Goal: Transaction & Acquisition: Purchase product/service

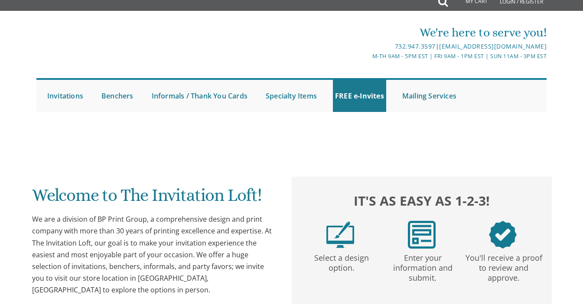
scroll to position [12, 0]
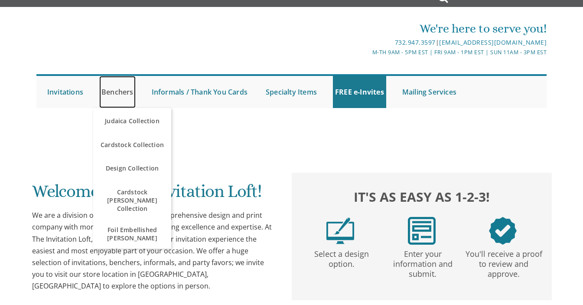
click at [120, 86] on link "Benchers" at bounding box center [117, 92] width 36 height 32
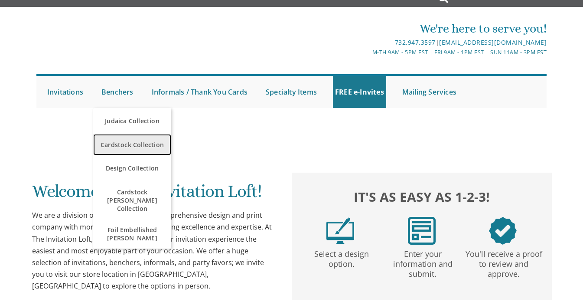
click at [133, 140] on span "Cardstock Collection" at bounding box center [132, 144] width 74 height 17
click at [134, 149] on span "Cardstock Collection" at bounding box center [132, 144] width 74 height 17
click at [133, 150] on span "Cardstock Collection" at bounding box center [132, 144] width 74 height 17
click at [131, 144] on span "Cardstock Collection" at bounding box center [132, 144] width 74 height 17
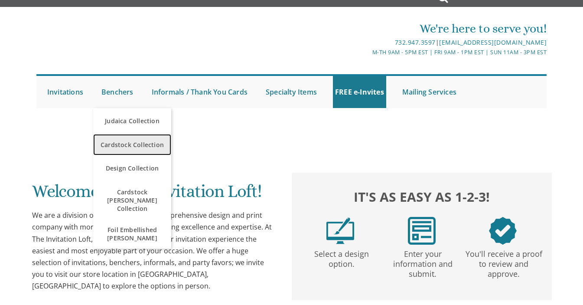
click at [131, 144] on span "Cardstock Collection" at bounding box center [132, 144] width 74 height 17
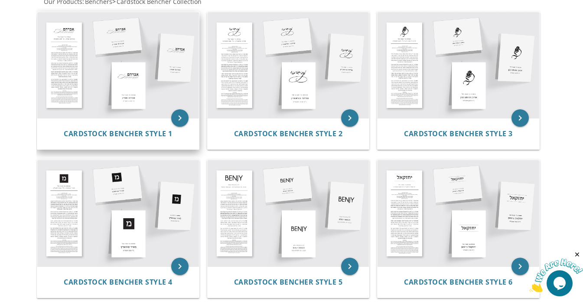
scroll to position [188, 0]
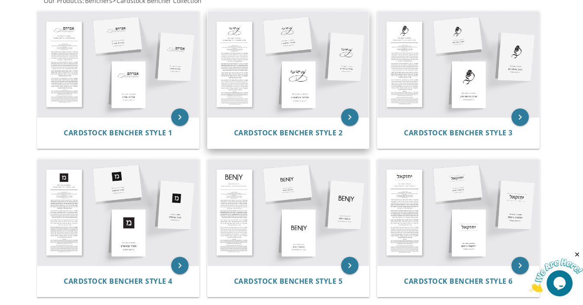
click at [289, 96] on img at bounding box center [289, 64] width 162 height 106
click at [283, 131] on span "Cardstock Bencher Style 2" at bounding box center [288, 133] width 109 height 10
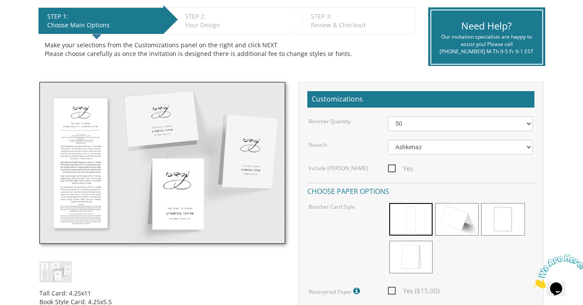
scroll to position [182, 0]
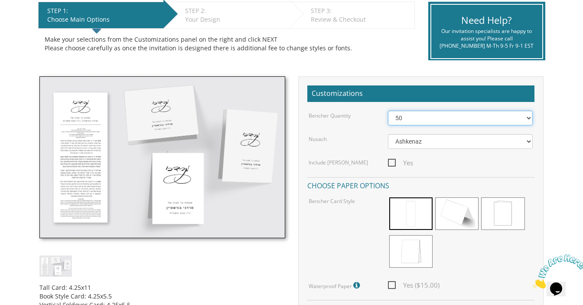
click at [409, 121] on select "50 60 70 80 90 100 125 150 175 200 225 250 275 300 325 350 375 400 425 450 475 …" at bounding box center [460, 117] width 145 height 15
select select "70"
click at [388, 110] on select "50 60 70 80 90 100 125 150 175 200 225 250 275 300 325 350 375 400 425 450 475 …" at bounding box center [460, 117] width 145 height 15
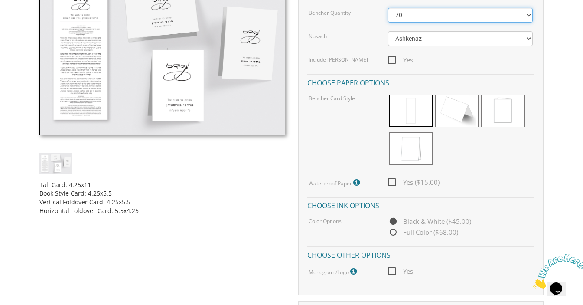
scroll to position [289, 0]
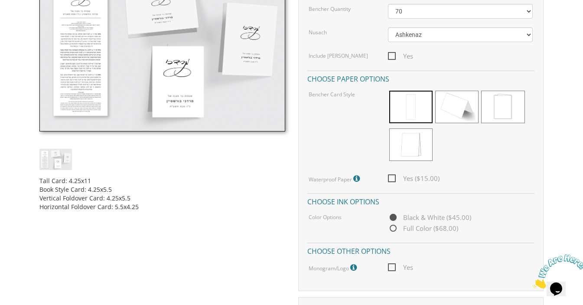
click at [392, 175] on span "Yes ($15.00)" at bounding box center [414, 178] width 52 height 11
click at [392, 175] on input "Yes ($15.00)" at bounding box center [391, 178] width 6 height 6
checkbox input "true"
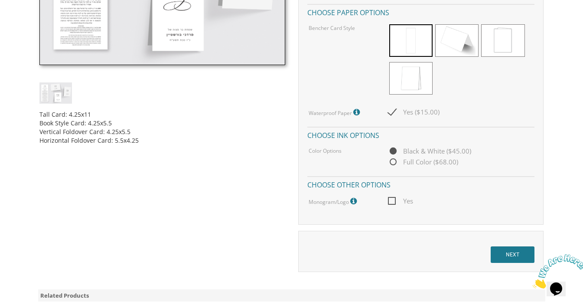
scroll to position [357, 0]
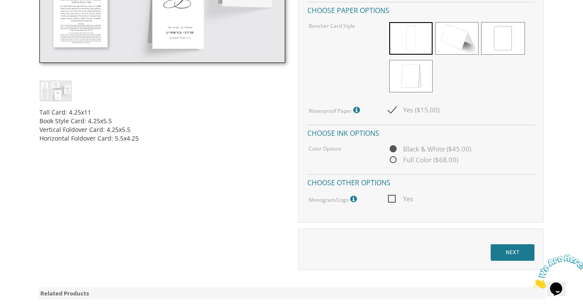
click at [391, 198] on span "Yes" at bounding box center [400, 198] width 25 height 11
click at [391, 198] on input "Yes" at bounding box center [391, 198] width 6 height 6
checkbox input "true"
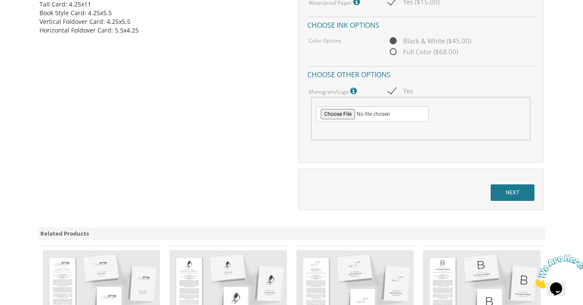
scroll to position [466, 0]
click at [510, 189] on input "NEXT" at bounding box center [512, 191] width 44 height 16
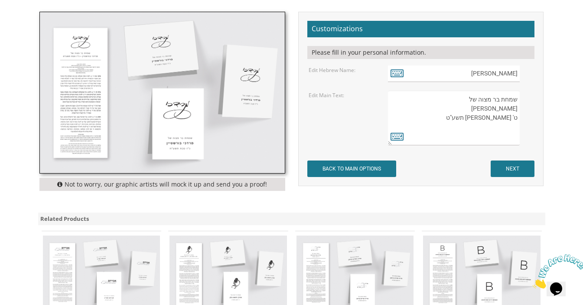
scroll to position [258, 0]
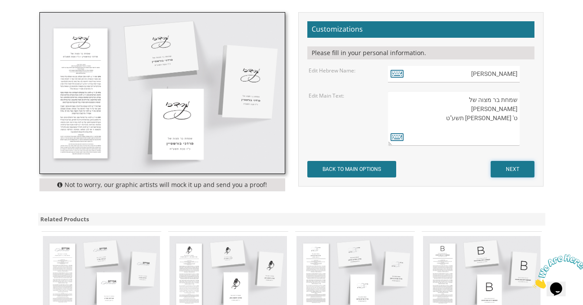
click at [509, 170] on input "NEXT" at bounding box center [512, 169] width 44 height 16
